Goal: Transaction & Acquisition: Obtain resource

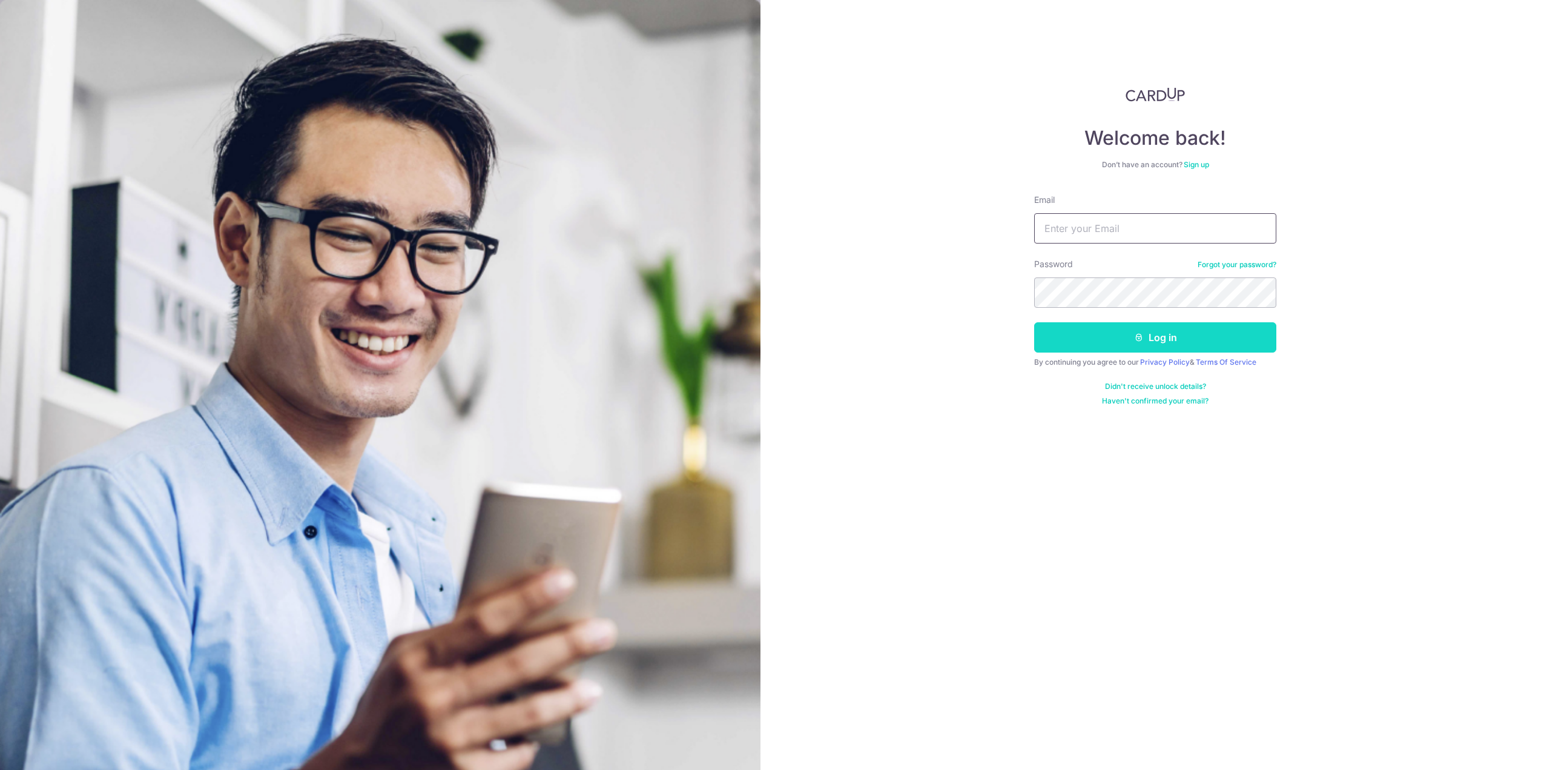
type input "[EMAIL_ADDRESS][DOMAIN_NAME]"
click at [1164, 340] on button "Log in" at bounding box center [1155, 337] width 242 height 30
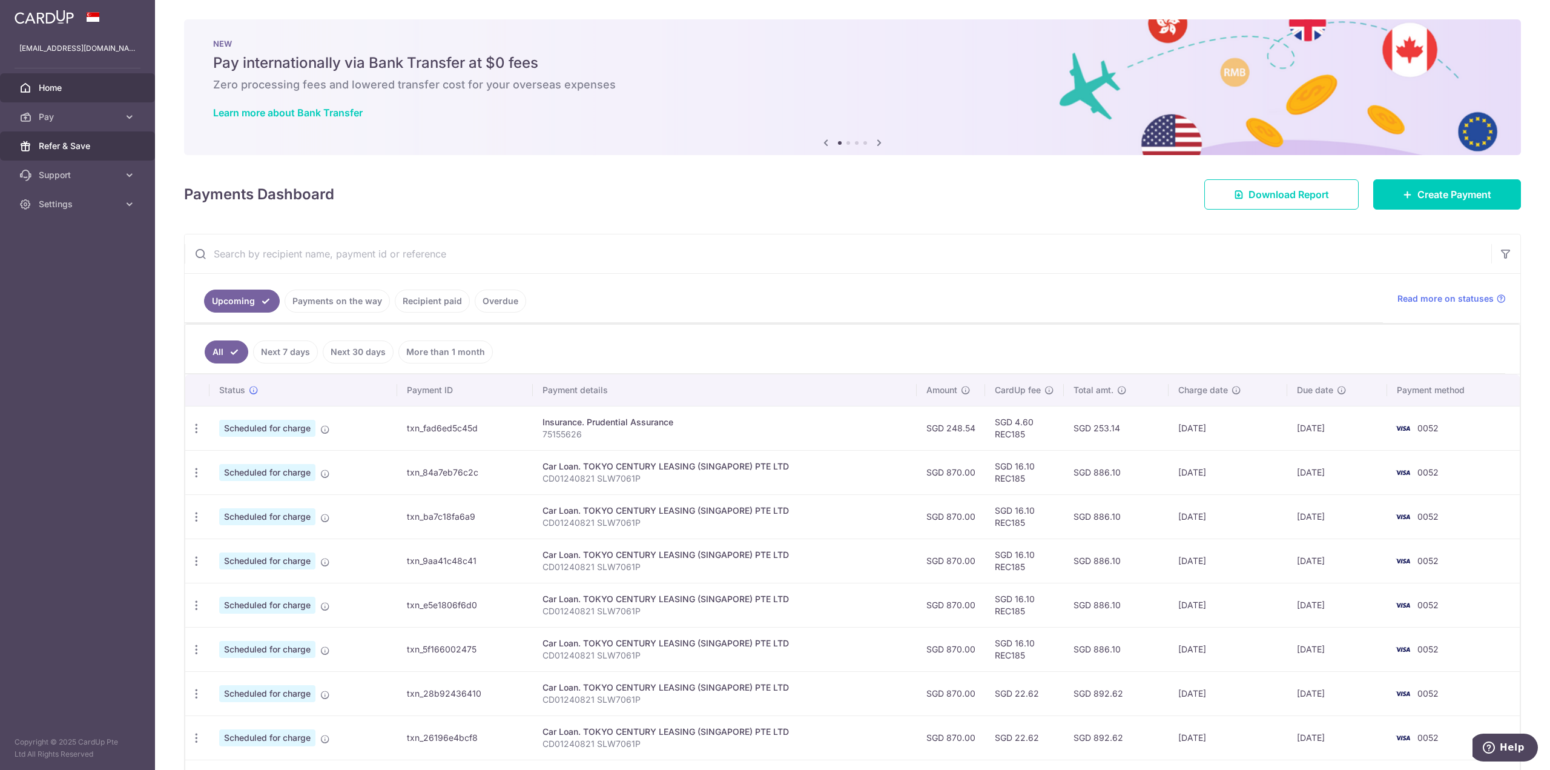
click at [94, 145] on span "Refer & Save" at bounding box center [79, 146] width 80 height 12
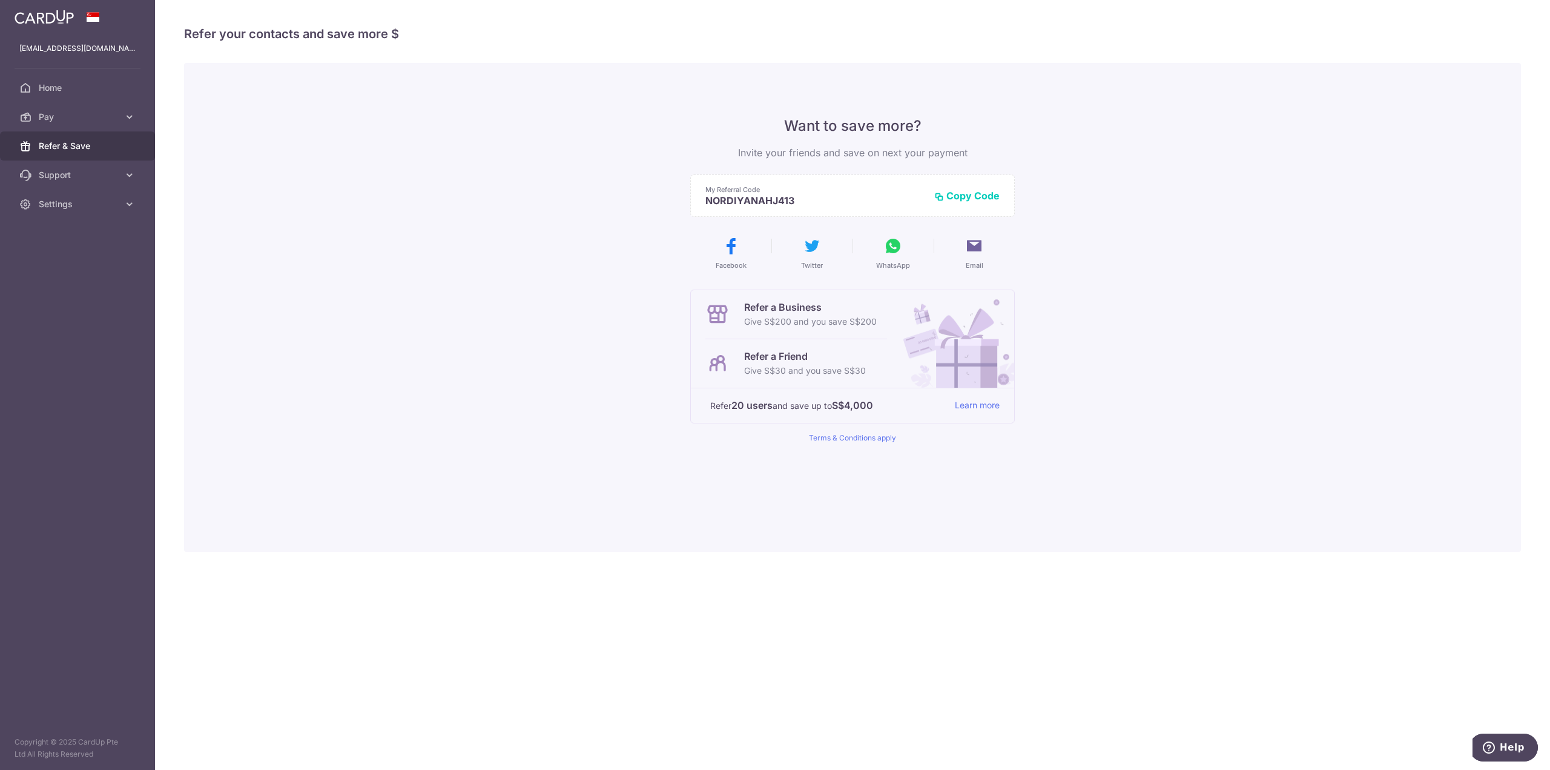
click at [970, 194] on button "Copy Code" at bounding box center [966, 196] width 65 height 12
click at [83, 88] on span "Home" at bounding box center [79, 88] width 80 height 12
